Goal: Find specific page/section: Find specific page/section

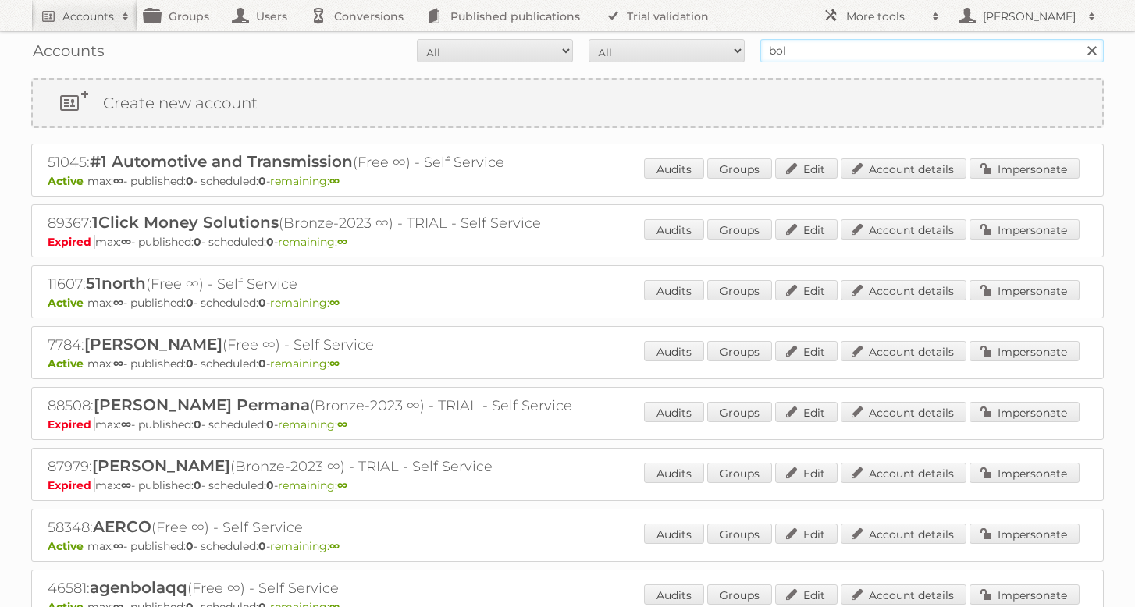
click at [842, 54] on input "bol" at bounding box center [933, 50] width 344 height 23
type input "intertoys"
click at [1080, 39] on input "Search" at bounding box center [1091, 50] width 23 height 23
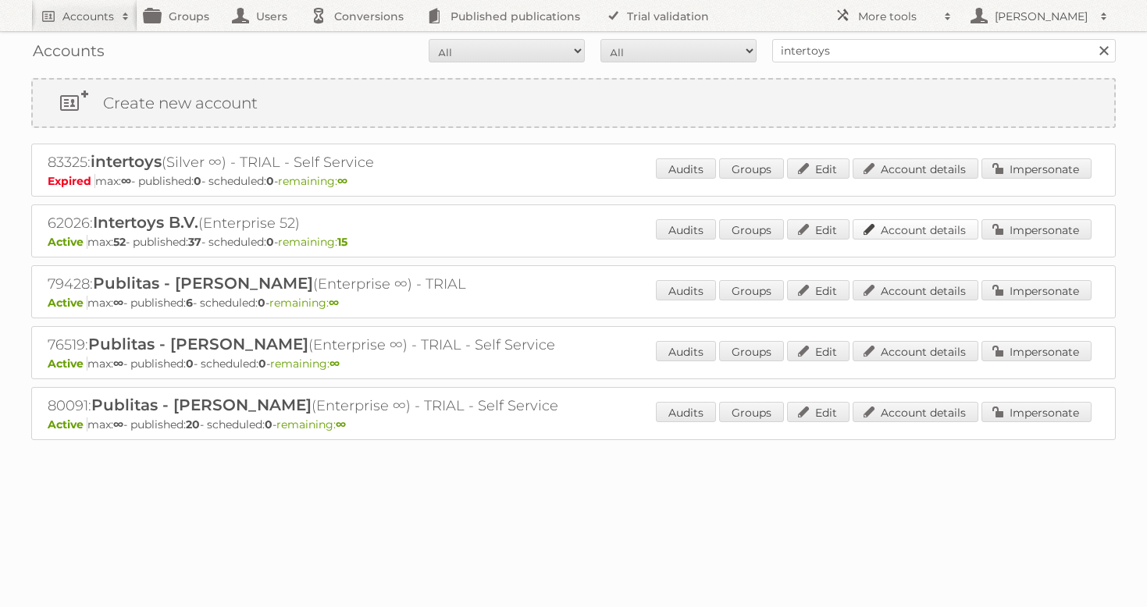
click at [932, 229] on link "Account details" at bounding box center [916, 229] width 126 height 20
